Goal: Information Seeking & Learning: Learn about a topic

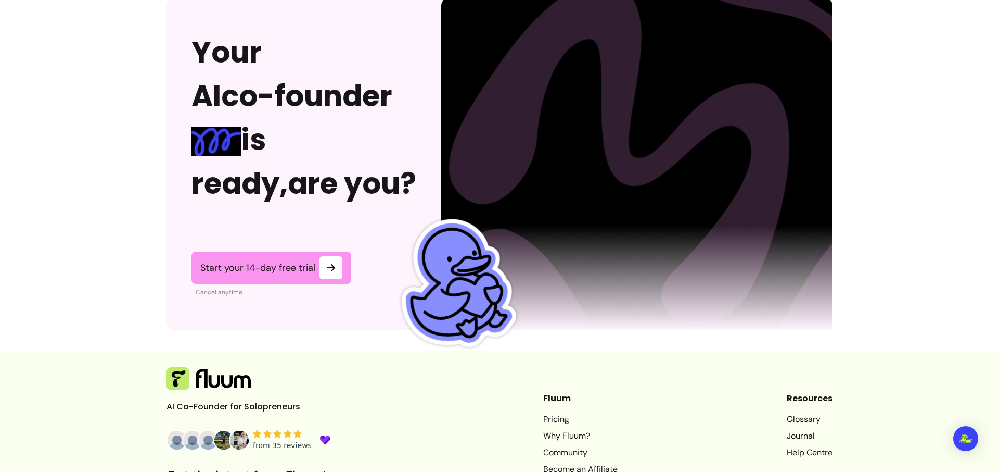
scroll to position [2583, 0]
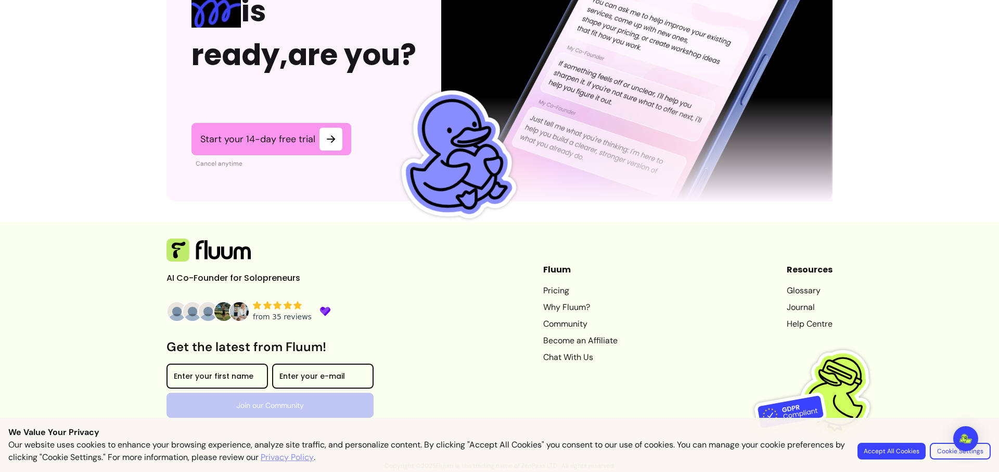
click at [549, 304] on link "Why Fluum?" at bounding box center [580, 307] width 74 height 12
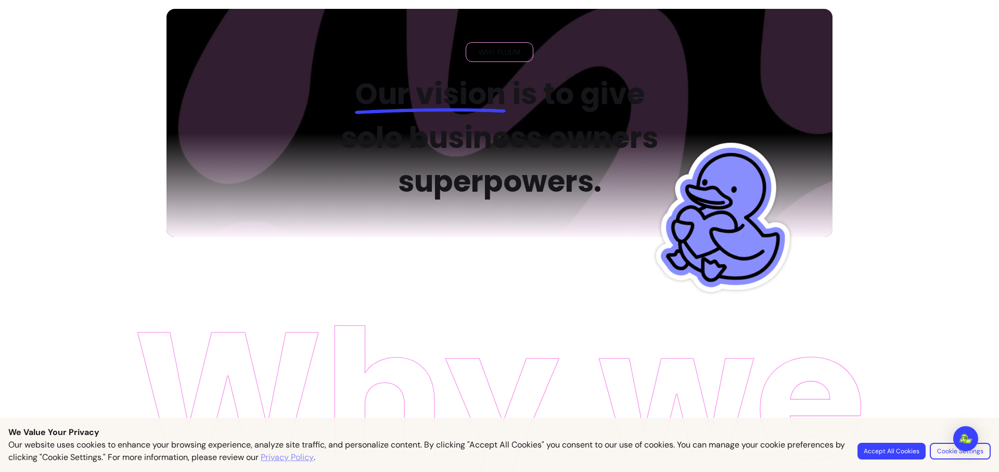
scroll to position [33, 0]
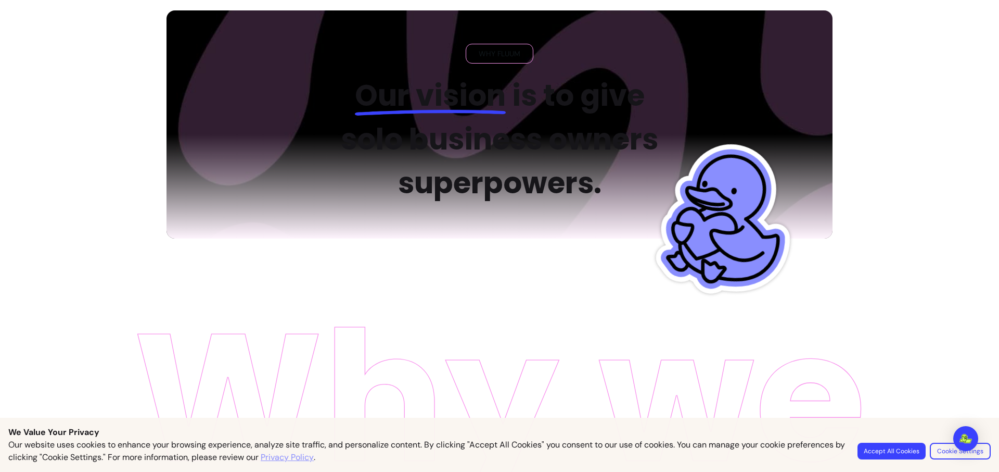
drag, startPoint x: 503, startPoint y: 62, endPoint x: 467, endPoint y: 101, distance: 53.4
click at [503, 62] on div "WHY FLUUM" at bounding box center [500, 54] width 68 height 20
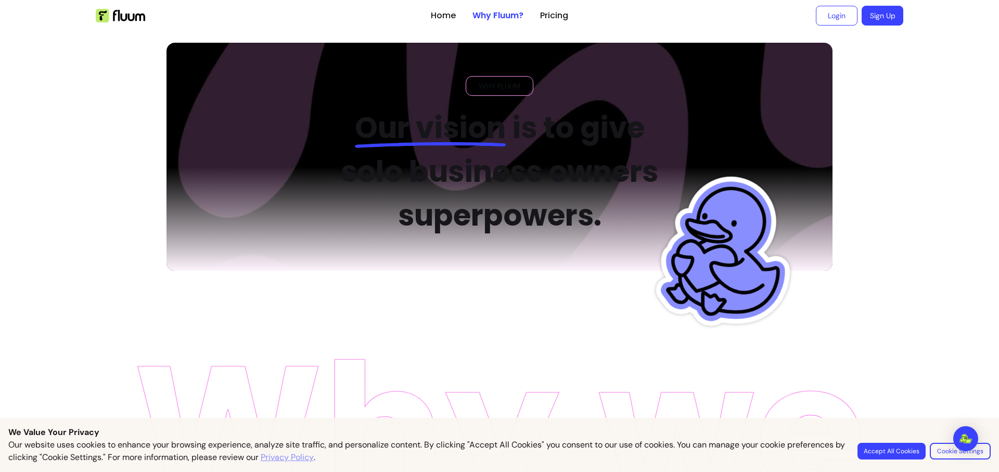
scroll to position [0, 0]
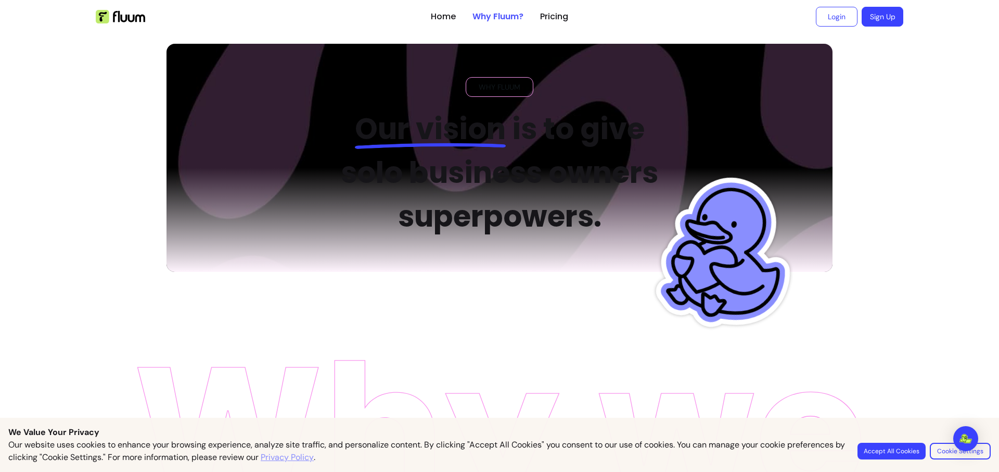
click at [489, 12] on link "Why Fluum?" at bounding box center [498, 16] width 51 height 12
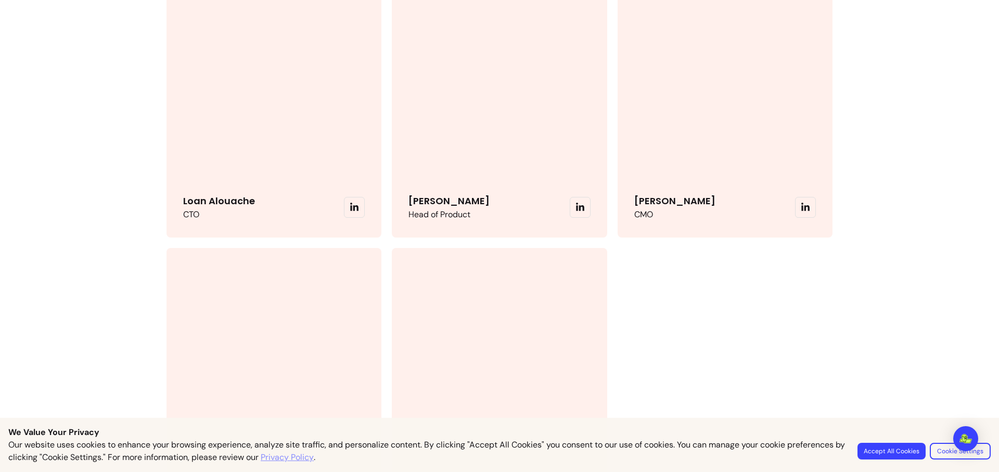
scroll to position [2627, 0]
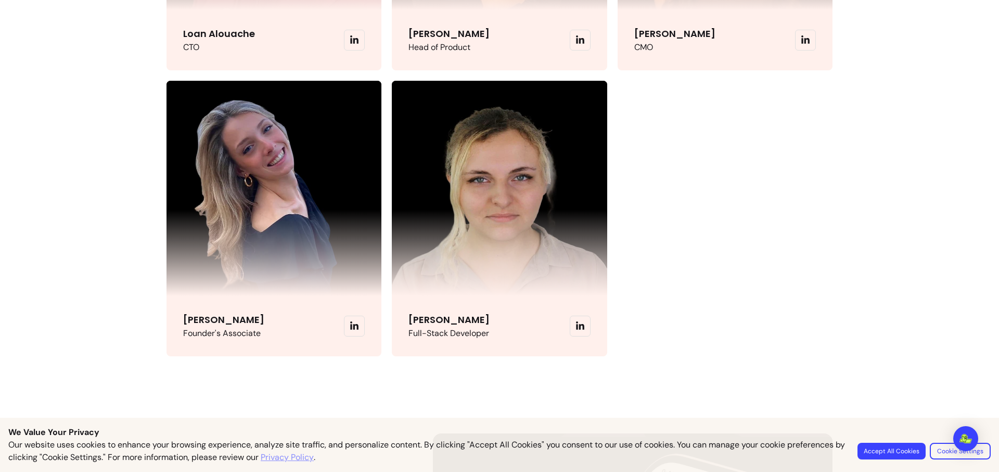
click at [221, 332] on p "Founder's Associate" at bounding box center [223, 333] width 81 height 12
click at [221, 333] on p "Founder's Associate" at bounding box center [223, 333] width 81 height 12
copy div "Founder's Associate"
